Goal: Task Accomplishment & Management: Manage account settings

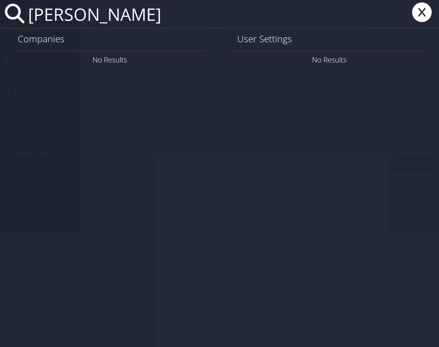
drag, startPoint x: 43, startPoint y: 12, endPoint x: 40, endPoint y: 11, distance: 3.6
click at [40, 11] on input "birdget moroney" at bounding box center [198, 14] width 344 height 28
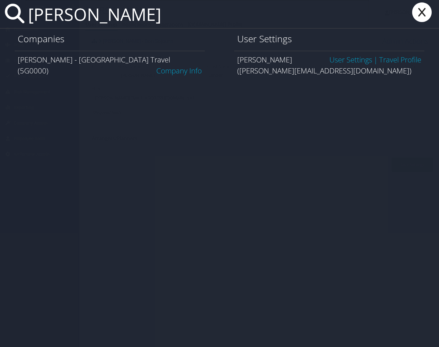
type input "bridget moroney"
click at [194, 65] on link "Company Info" at bounding box center [179, 70] width 46 height 10
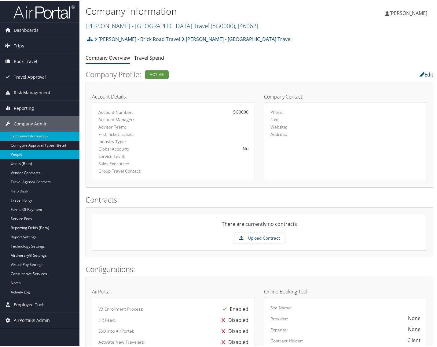
click at [38, 153] on link "People" at bounding box center [39, 153] width 79 height 9
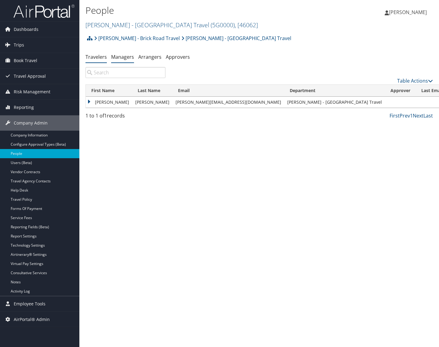
click at [122, 55] on link "Managers" at bounding box center [122, 56] width 23 height 7
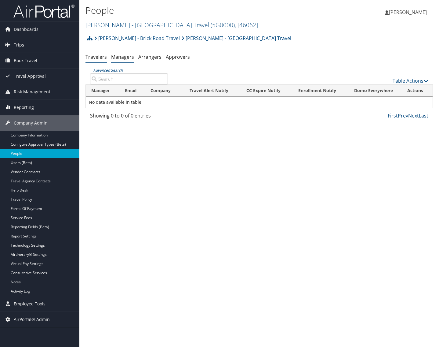
click at [101, 56] on link "Travelers" at bounding box center [96, 56] width 21 height 7
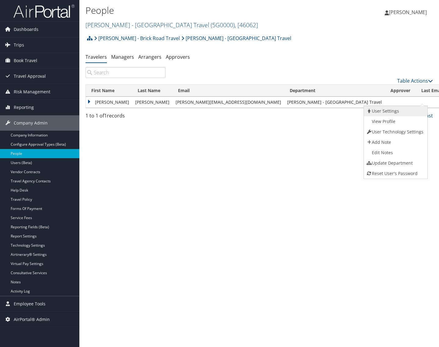
click at [398, 112] on link "User Settings" at bounding box center [395, 111] width 62 height 10
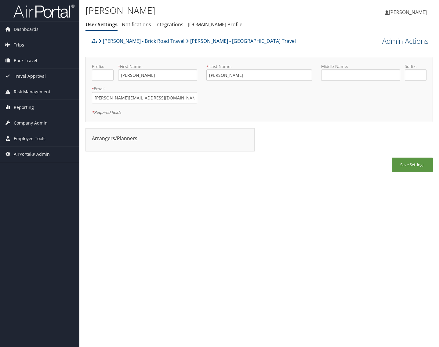
click at [394, 44] on link "Admin Actions" at bounding box center [406, 41] width 46 height 10
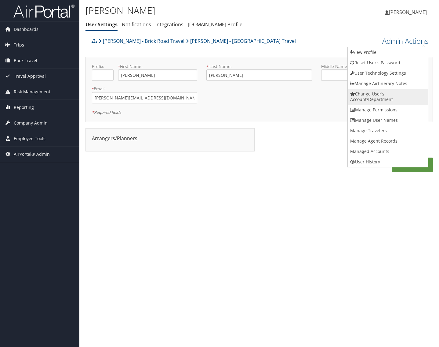
click at [381, 104] on link "Change User's Account/Department" at bounding box center [388, 97] width 80 height 16
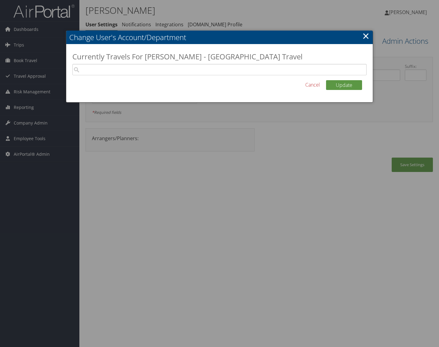
click at [370, 38] on h2 "Change User's Account/Department" at bounding box center [219, 37] width 307 height 13
click at [365, 35] on link "×" at bounding box center [366, 36] width 7 height 12
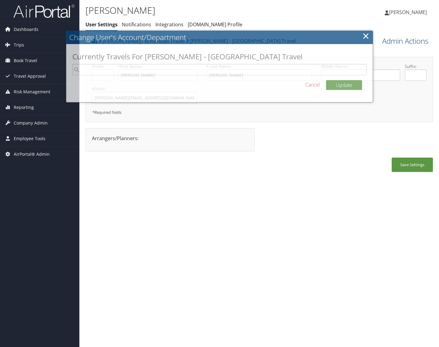
click at [402, 42] on link "Admin Actions" at bounding box center [406, 41] width 46 height 10
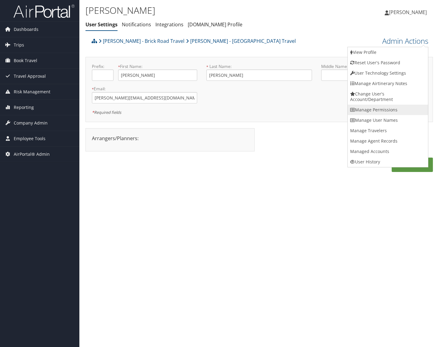
click at [386, 108] on link "Manage Permissions" at bounding box center [388, 110] width 80 height 10
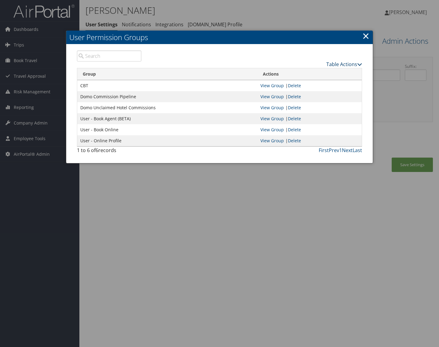
click at [353, 62] on link "Table Actions" at bounding box center [345, 64] width 36 height 7
click at [323, 68] on table "Group Actions CBT View Group | Delete Domo Commission Pipeline View Group | Del…" at bounding box center [220, 107] width 286 height 79
click at [320, 70] on link "New Record" at bounding box center [322, 73] width 80 height 10
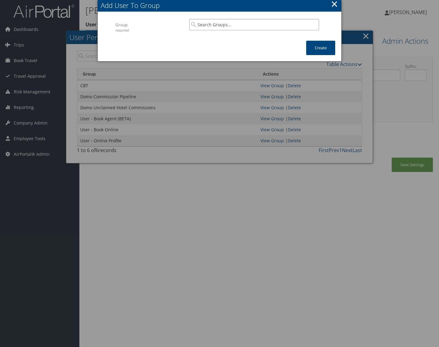
click at [252, 27] on input "search" at bounding box center [254, 24] width 130 height 11
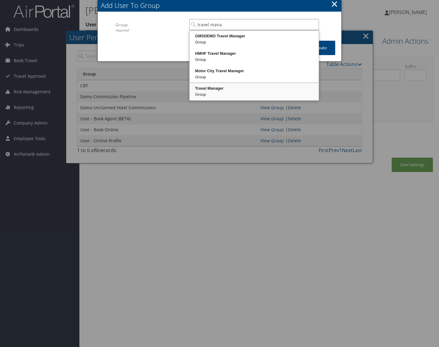
click at [244, 89] on div "Travel Manager" at bounding box center [254, 88] width 127 height 6
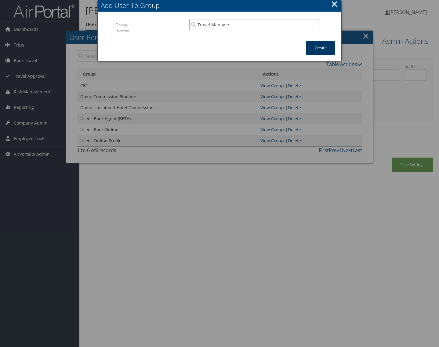
type input "Travel Manager"
click at [315, 50] on button "Create" at bounding box center [320, 48] width 29 height 14
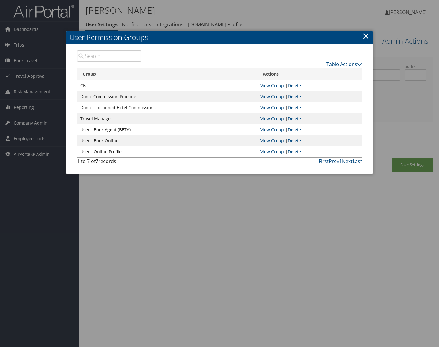
click at [409, 160] on div at bounding box center [219, 173] width 439 height 347
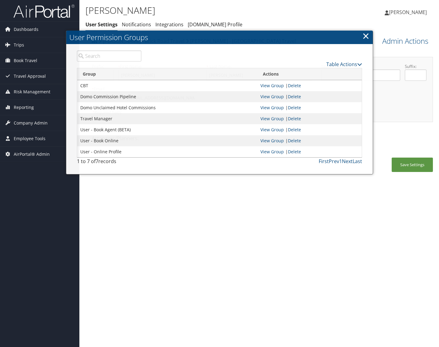
click at [409, 160] on body "Menu Dashboards ► AirPortal 360™ (Manager) AirPortal 360™ (Agent) My Travel Das…" at bounding box center [219, 173] width 439 height 347
click at [409, 160] on button "Save Settings" at bounding box center [412, 164] width 41 height 14
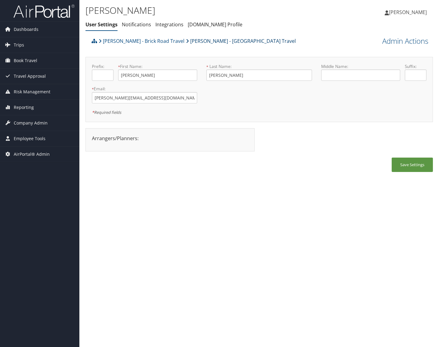
click at [218, 41] on link "[PERSON_NAME] - [GEOGRAPHIC_DATA] Travel" at bounding box center [241, 41] width 110 height 12
click at [403, 42] on link "Admin Actions" at bounding box center [406, 41] width 46 height 10
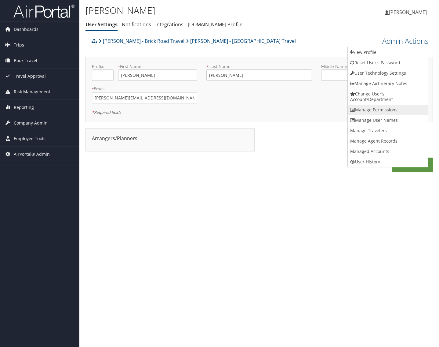
click at [385, 111] on link "Manage Permissions" at bounding box center [388, 110] width 80 height 10
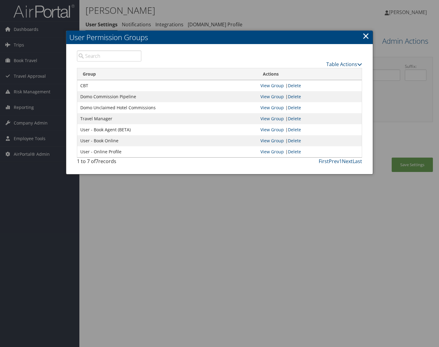
click at [211, 249] on div at bounding box center [219, 173] width 439 height 347
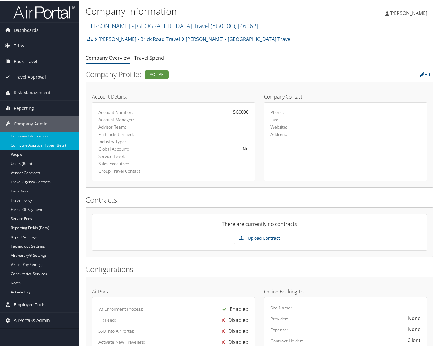
click at [45, 148] on link "Configure Approval Types (Beta)" at bounding box center [39, 144] width 79 height 9
click at [41, 153] on link "People" at bounding box center [39, 153] width 79 height 9
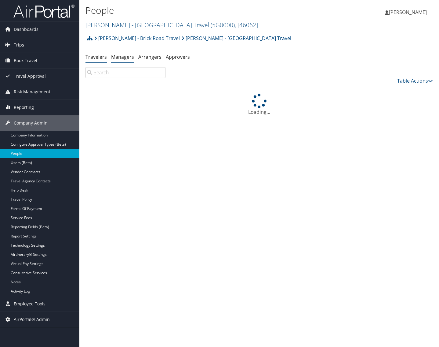
click at [118, 53] on li "Managers" at bounding box center [122, 57] width 23 height 11
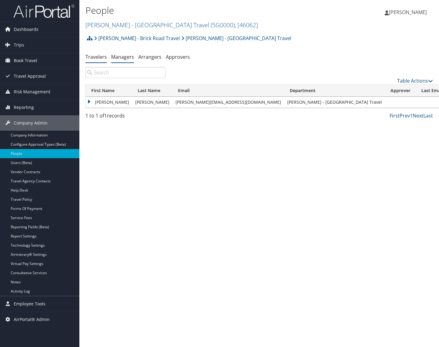
click at [127, 52] on li "Managers" at bounding box center [122, 57] width 23 height 11
click at [123, 57] on link "Managers" at bounding box center [122, 56] width 23 height 7
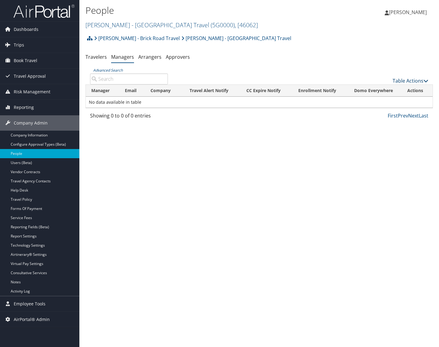
click at [415, 78] on link "Table Actions" at bounding box center [411, 80] width 36 height 7
click at [412, 88] on link "Add New Travel Manager" at bounding box center [390, 90] width 80 height 10
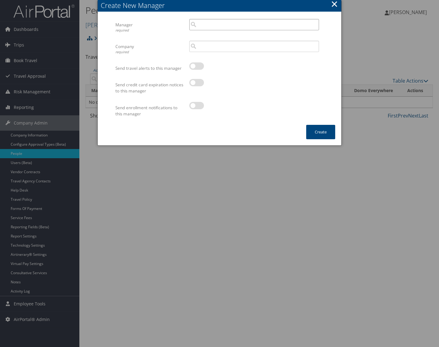
click at [220, 22] on input "search" at bounding box center [254, 24] width 130 height 11
paste input "[PERSON_NAME][EMAIL_ADDRESS][DOMAIN_NAME]"
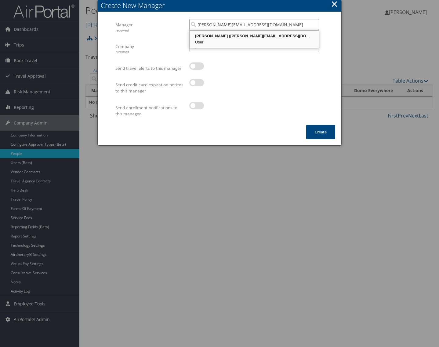
click at [229, 36] on div "[PERSON_NAME] ([PERSON_NAME][EMAIL_ADDRESS][DOMAIN_NAME])" at bounding box center [254, 36] width 127 height 6
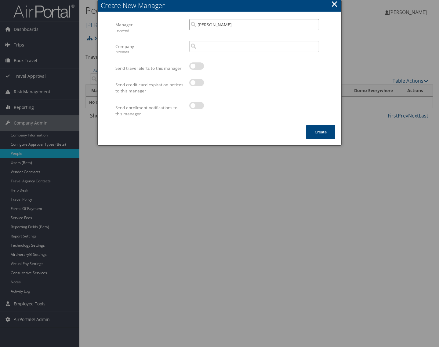
type input "[PERSON_NAME]"
click at [217, 49] on input "search" at bounding box center [254, 46] width 130 height 11
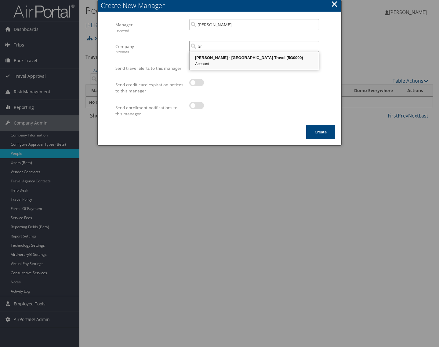
click at [222, 58] on div "[PERSON_NAME] - [GEOGRAPHIC_DATA] Travel (5G0000)" at bounding box center [254, 58] width 127 height 6
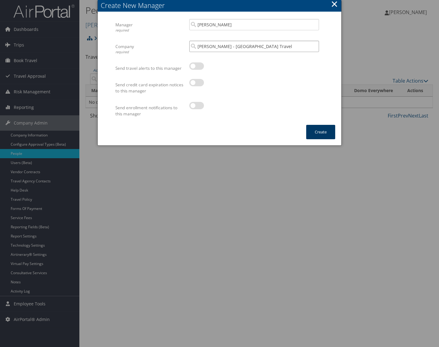
type input "[PERSON_NAME] - [GEOGRAPHIC_DATA] Travel"
click at [315, 130] on button "Create" at bounding box center [320, 132] width 29 height 14
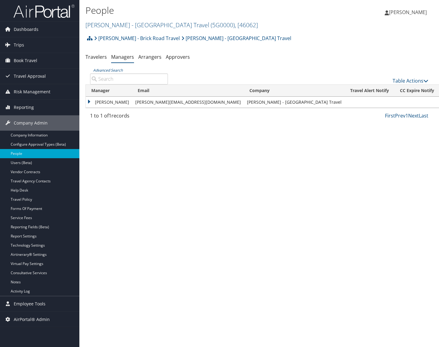
click at [227, 214] on div "People [PERSON_NAME] - Brick Road Travel ( 5G0000 ) , [ 46062 ] [PERSON_NAME] -…" at bounding box center [259, 173] width 360 height 347
